Goal: Task Accomplishment & Management: Manage account settings

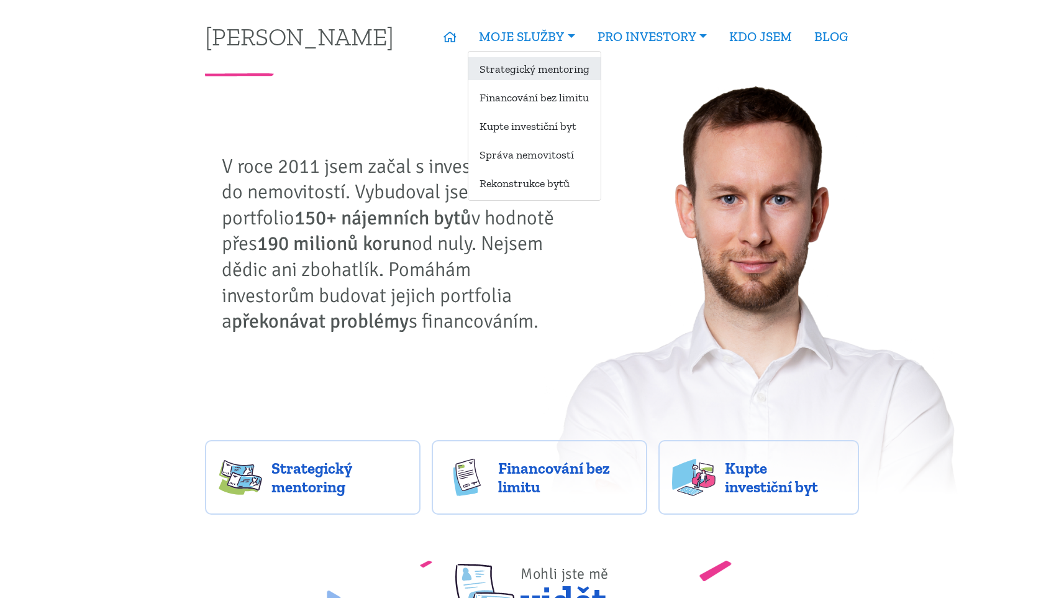
click at [551, 75] on link "Strategický mentoring" at bounding box center [534, 68] width 132 height 23
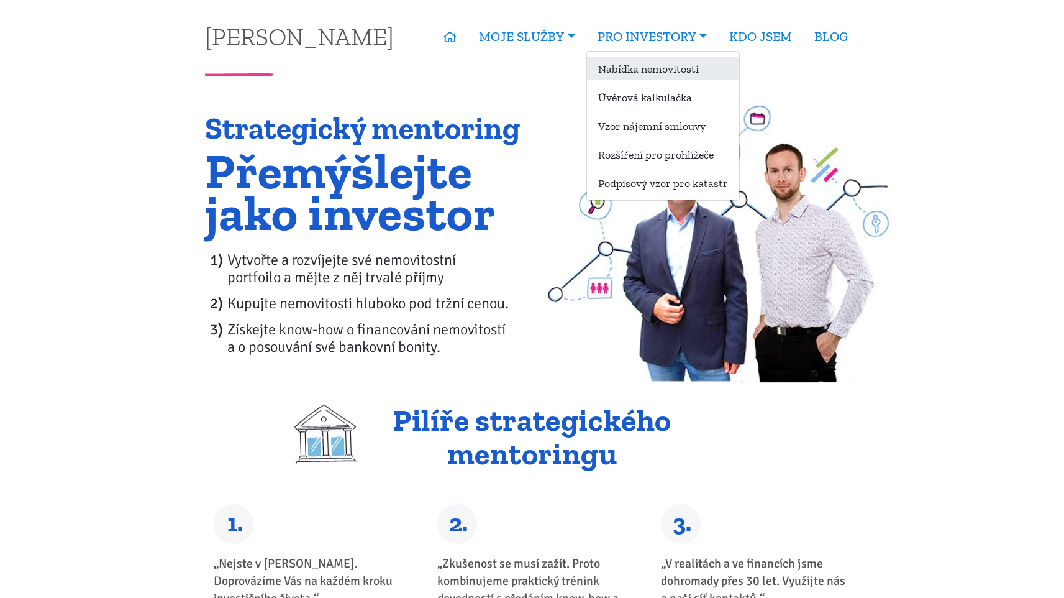
click at [623, 72] on link "Nabídka nemovitostí" at bounding box center [663, 68] width 152 height 23
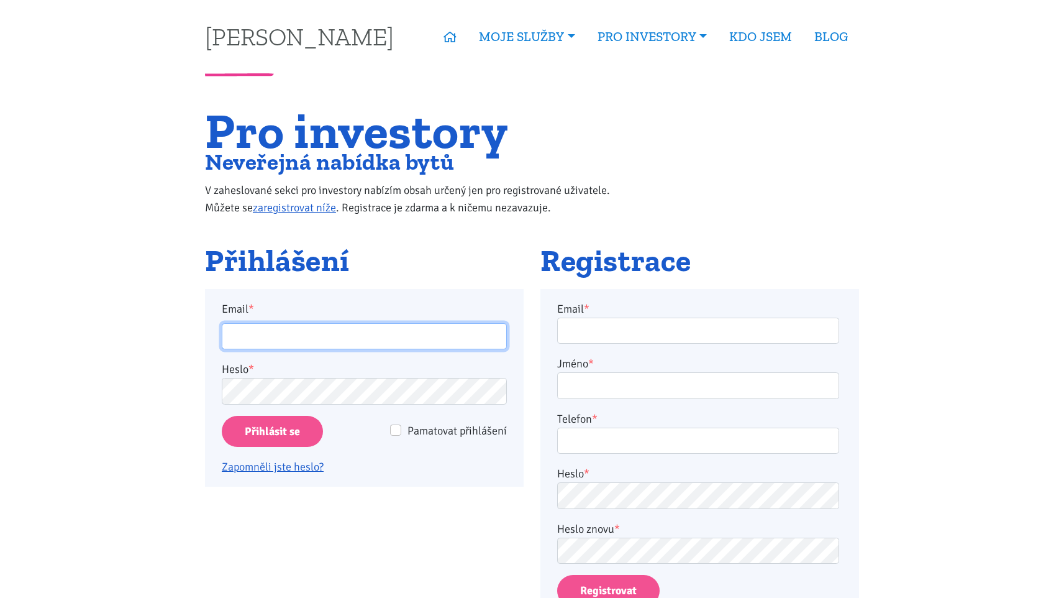
type input "josef.fryc7@gmail.com"
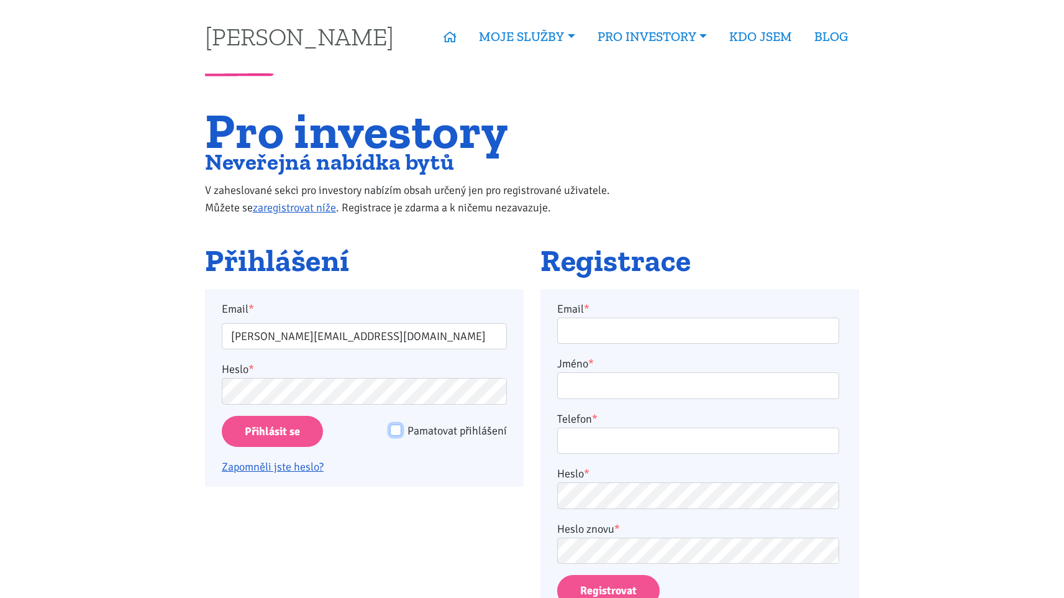
click at [399, 430] on input "Pamatovat přihlášení" at bounding box center [395, 429] width 11 height 11
checkbox input "true"
click at [309, 424] on input "Přihlásit se" at bounding box center [272, 432] width 101 height 32
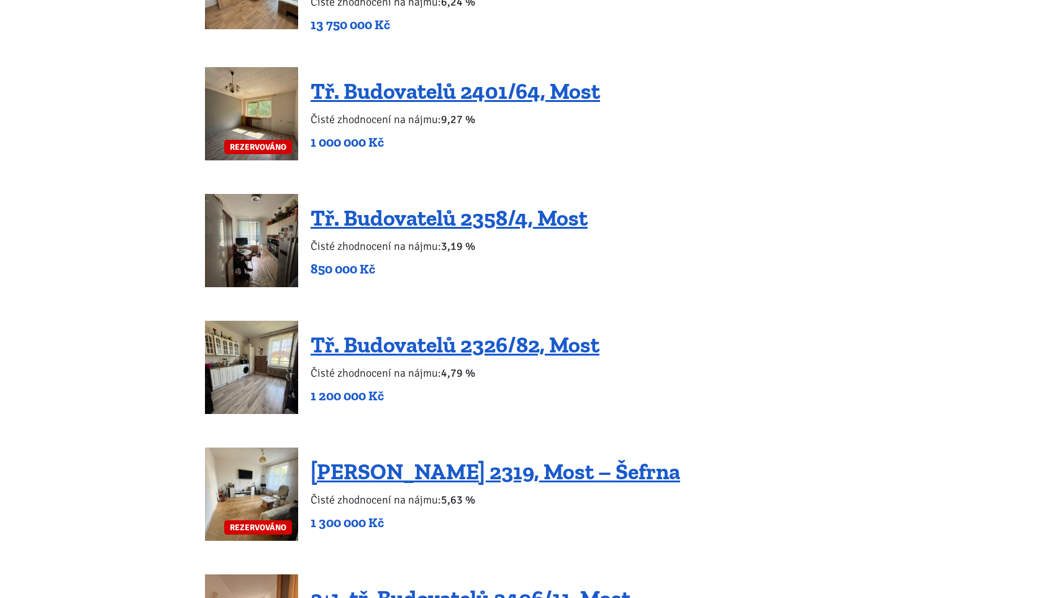
scroll to position [821, 0]
